Goal: Navigation & Orientation: Find specific page/section

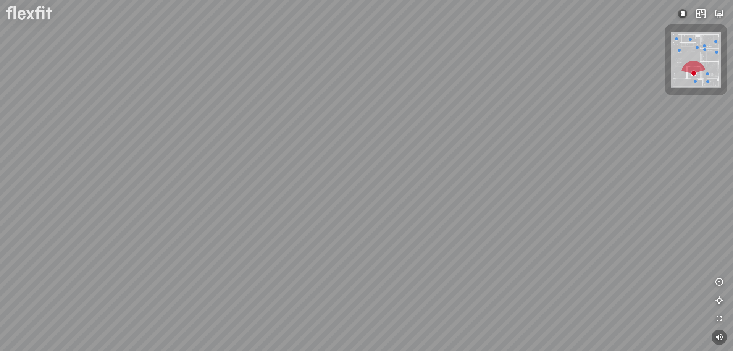
click at [407, 50] on div at bounding box center [366, 175] width 733 height 351
click at [368, 207] on div at bounding box center [366, 175] width 733 height 351
drag, startPoint x: 365, startPoint y: 204, endPoint x: 415, endPoint y: 200, distance: 49.9
click at [415, 200] on div "Bếp WC Phòng ngủ master Phòng ngủ nhỏ 2 Phòng ngủ nhỏ 1" at bounding box center [366, 175] width 733 height 351
drag, startPoint x: 236, startPoint y: 140, endPoint x: 272, endPoint y: 158, distance: 40.8
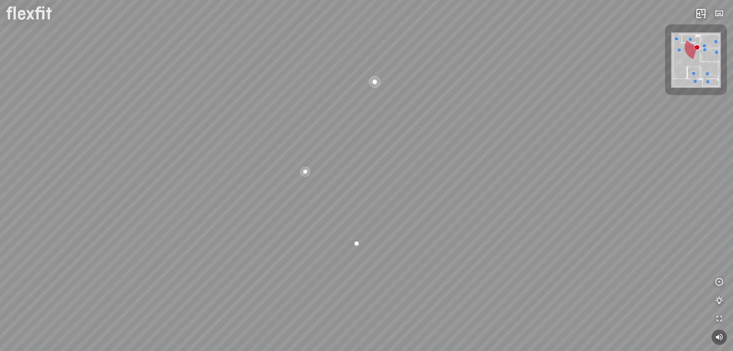
click at [271, 155] on div "Bếp WC Phòng ngủ master Phòng ngủ nhỏ 2 Phòng ngủ nhỏ 1" at bounding box center [366, 175] width 733 height 351
click at [307, 173] on div at bounding box center [307, 173] width 11 height 11
click at [14, 341] on span "Xem thêm" at bounding box center [23, 341] width 23 height 6
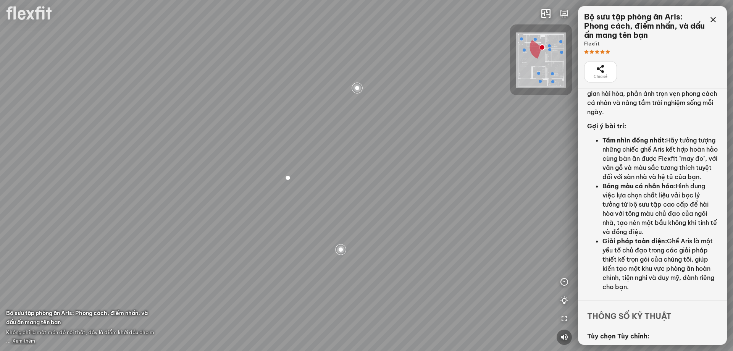
scroll to position [229, 0]
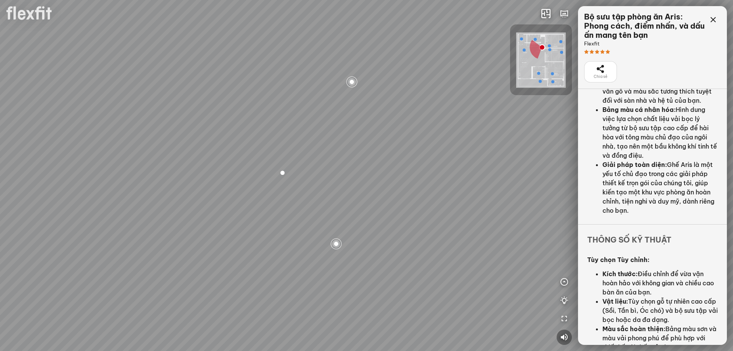
drag, startPoint x: 127, startPoint y: 218, endPoint x: 113, endPoint y: 214, distance: 14.6
click at [113, 214] on div "Bếp WC Phòng ngủ master Phòng ngủ nhỏ 2 Phòng ngủ nhỏ 1" at bounding box center [366, 175] width 733 height 351
click at [267, 171] on div at bounding box center [267, 169] width 11 height 11
drag, startPoint x: 253, startPoint y: 189, endPoint x: 214, endPoint y: 201, distance: 40.8
click at [214, 201] on div "Bếp WC Phòng ngủ master Phòng ngủ nhỏ 2 Phòng ngủ nhỏ 1" at bounding box center [366, 175] width 733 height 351
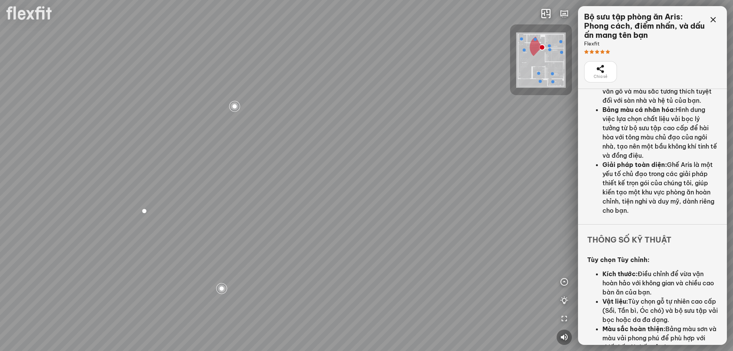
drag, startPoint x: 347, startPoint y: 213, endPoint x: 283, endPoint y: 211, distance: 63.8
click at [283, 211] on div "Bếp WC Phòng ngủ master Phòng ngủ nhỏ 2 Phòng ngủ nhỏ 1" at bounding box center [366, 175] width 733 height 351
drag, startPoint x: 323, startPoint y: 208, endPoint x: 280, endPoint y: 220, distance: 45.3
click at [280, 220] on div "Bếp WC Phòng ngủ master Phòng ngủ nhỏ 2 Phòng ngủ nhỏ 1" at bounding box center [366, 175] width 733 height 351
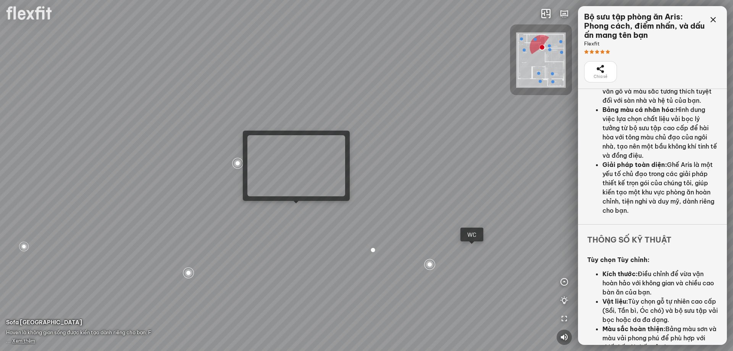
click at [295, 210] on div "Bếp WC Phòng ngủ master Phòng ngủ nhỏ 2 Phòng ngủ nhỏ 1" at bounding box center [366, 175] width 733 height 351
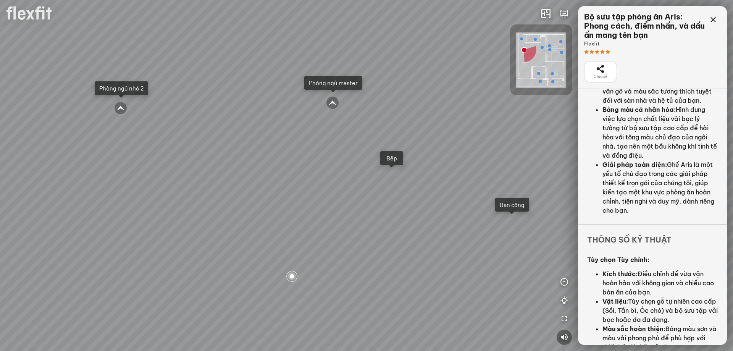
drag, startPoint x: 291, startPoint y: 211, endPoint x: 157, endPoint y: 193, distance: 135.2
click at [157, 193] on div "Ban công Bếp Phòng ngủ master Phòng ngủ nhỏ 1 Phòng ngủ nhỏ 2" at bounding box center [366, 175] width 733 height 351
drag, startPoint x: 392, startPoint y: 161, endPoint x: 322, endPoint y: 196, distance: 78.2
click at [322, 196] on div "Ban công Bếp Phòng ngủ master Phòng ngủ nhỏ 1 Phòng ngủ nhỏ 2" at bounding box center [366, 175] width 733 height 351
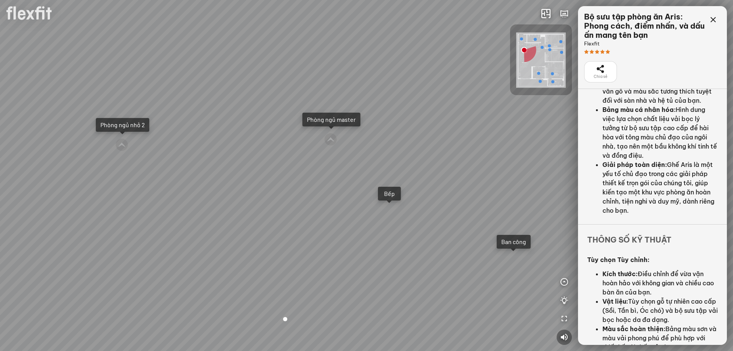
drag, startPoint x: 322, startPoint y: 189, endPoint x: 321, endPoint y: 220, distance: 31.0
click at [321, 220] on div "Ban công Bếp Phòng ngủ master Phòng ngủ nhỏ 1 Phòng ngủ nhỏ 2" at bounding box center [366, 175] width 733 height 351
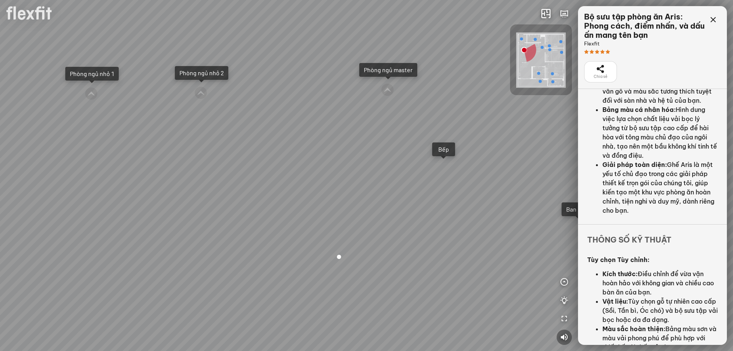
drag, startPoint x: 342, startPoint y: 188, endPoint x: 379, endPoint y: 169, distance: 41.9
click at [379, 169] on div "Ban công Bếp Phòng ngủ master Phòng ngủ nhỏ 1 Phòng ngủ nhỏ 2" at bounding box center [366, 175] width 733 height 351
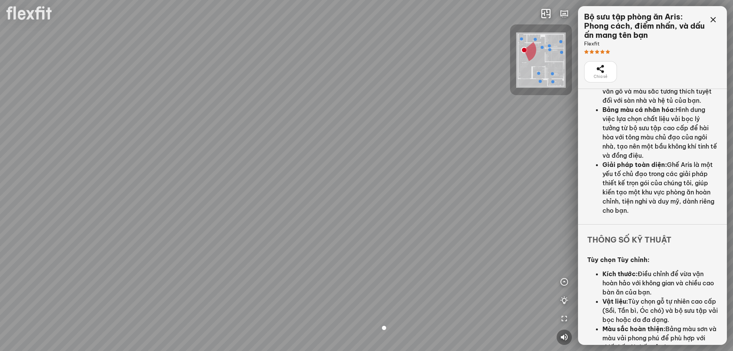
drag, startPoint x: 375, startPoint y: 169, endPoint x: 427, endPoint y: 230, distance: 79.4
click at [427, 230] on div "Ban công Bếp Phòng ngủ master Phòng ngủ nhỏ 1 Phòng ngủ nhỏ 2" at bounding box center [366, 175] width 733 height 351
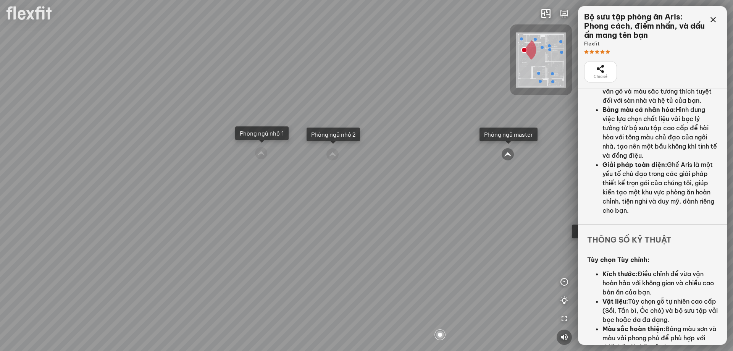
drag, startPoint x: 455, startPoint y: 224, endPoint x: 495, endPoint y: 225, distance: 39.7
click at [495, 225] on div "Ban công Bếp Phòng ngủ master Phòng ngủ nhỏ 1 Phòng ngủ nhỏ 2" at bounding box center [366, 175] width 733 height 351
click at [267, 153] on div at bounding box center [265, 154] width 13 height 13
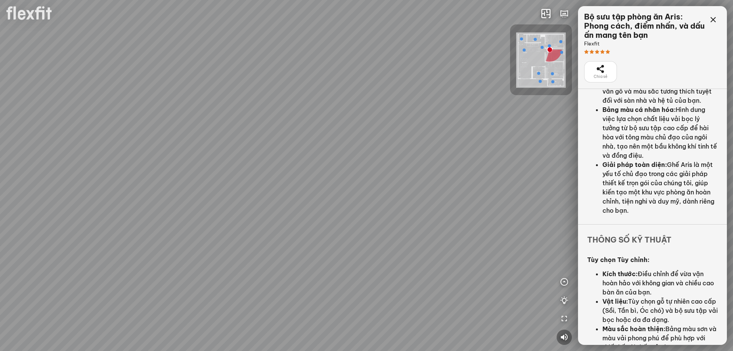
drag, startPoint x: 343, startPoint y: 188, endPoint x: 334, endPoint y: 202, distance: 17.1
click at [334, 202] on div "Phòng khách" at bounding box center [366, 175] width 733 height 351
click at [319, 159] on div "Phòng khách" at bounding box center [366, 175] width 733 height 351
drag, startPoint x: 344, startPoint y: 165, endPoint x: 347, endPoint y: 173, distance: 8.6
click at [347, 173] on div "Phòng khách" at bounding box center [366, 175] width 733 height 351
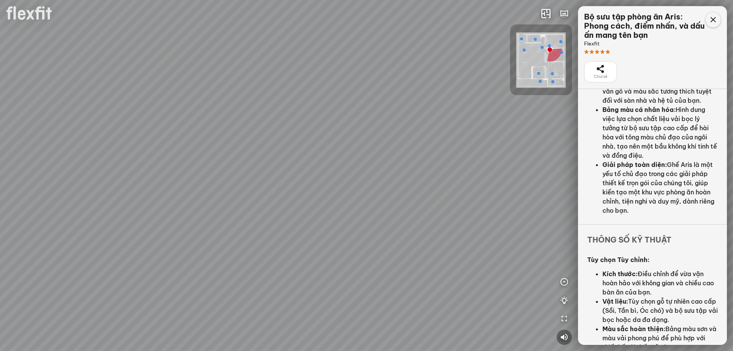
click at [716, 20] on icon at bounding box center [713, 19] width 9 height 9
